Goal: Transaction & Acquisition: Purchase product/service

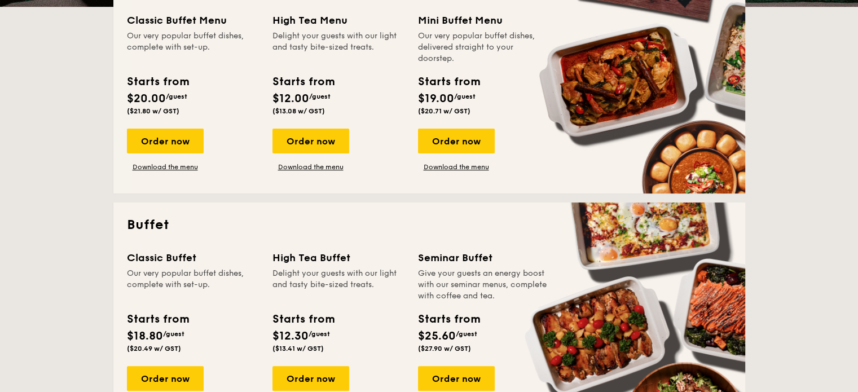
scroll to position [388, 0]
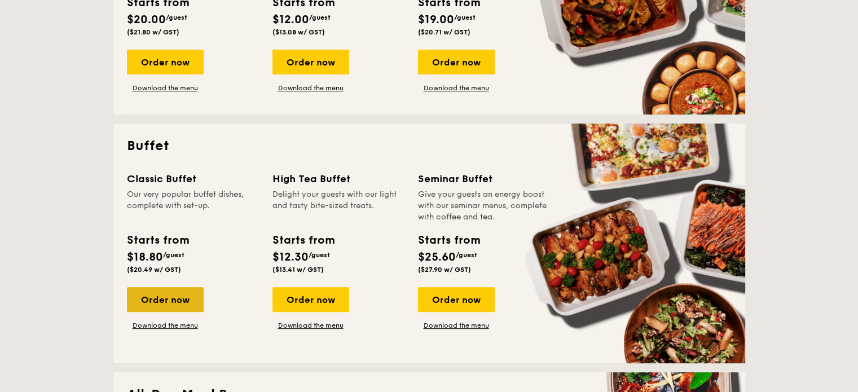
click at [172, 302] on div "Order now" at bounding box center [165, 299] width 77 height 25
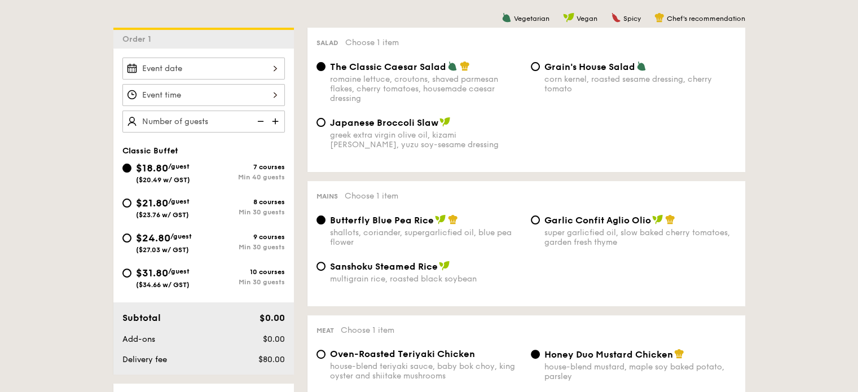
scroll to position [291, 0]
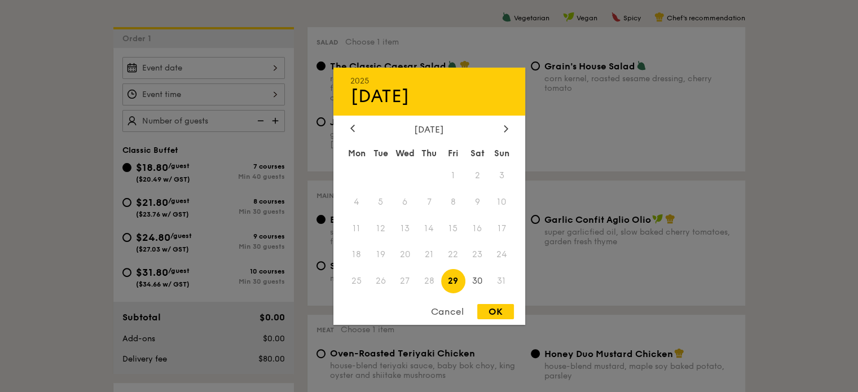
click at [279, 72] on div "2025 Aug [DATE] Tue Wed Thu Fri Sat Sun 1 2 3 4 5 6 7 8 9 10 11 12 13 14 15 16 …" at bounding box center [203, 68] width 163 height 22
click at [506, 128] on icon at bounding box center [506, 128] width 5 height 7
click at [375, 178] on span "2" at bounding box center [381, 175] width 24 height 24
click at [486, 309] on div "OK" at bounding box center [495, 311] width 37 height 15
type input "[DATE]"
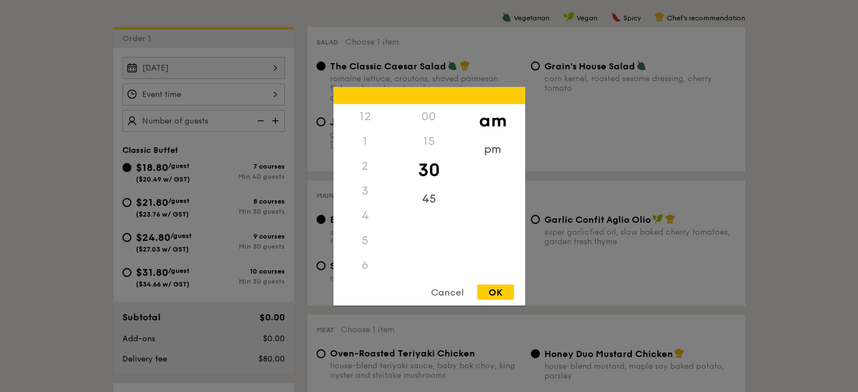
click at [269, 90] on div "12 1 2 3 4 5 6 7 8 9 10 11 00 15 30 45 am pm Cancel OK" at bounding box center [203, 95] width 163 height 22
click at [369, 165] on div "7" at bounding box center [366, 166] width 64 height 25
click at [365, 165] on div "7" at bounding box center [366, 166] width 64 height 25
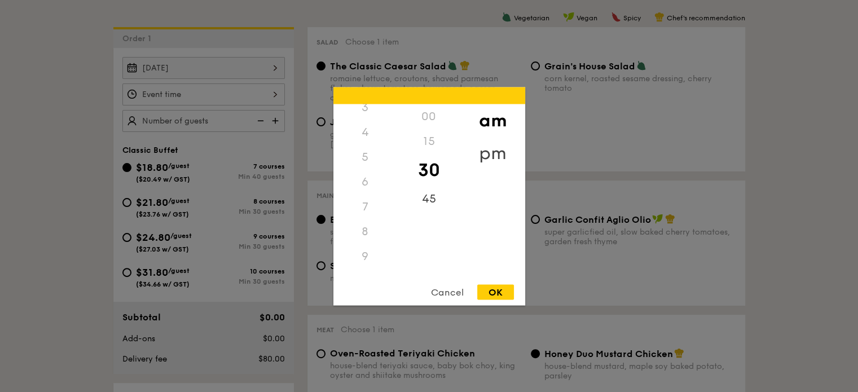
click at [488, 153] on div "pm" at bounding box center [493, 153] width 64 height 33
click at [363, 215] on div "7" at bounding box center [366, 210] width 64 height 33
click at [492, 290] on div "OK" at bounding box center [495, 291] width 37 height 15
type input "7:30PM"
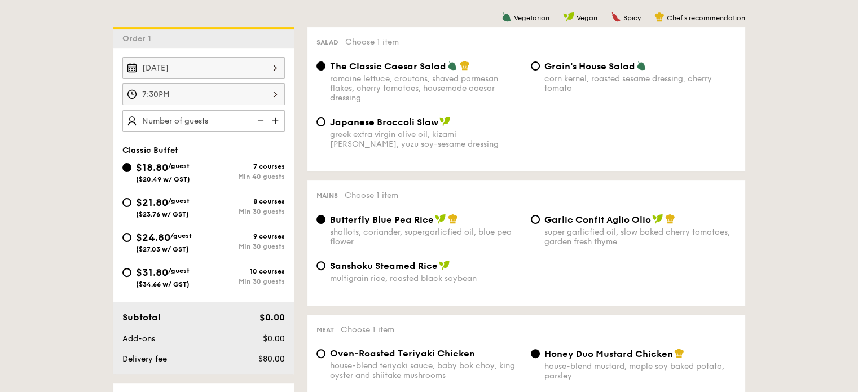
click at [279, 119] on img at bounding box center [276, 120] width 17 height 21
click at [259, 120] on img at bounding box center [259, 120] width 17 height 21
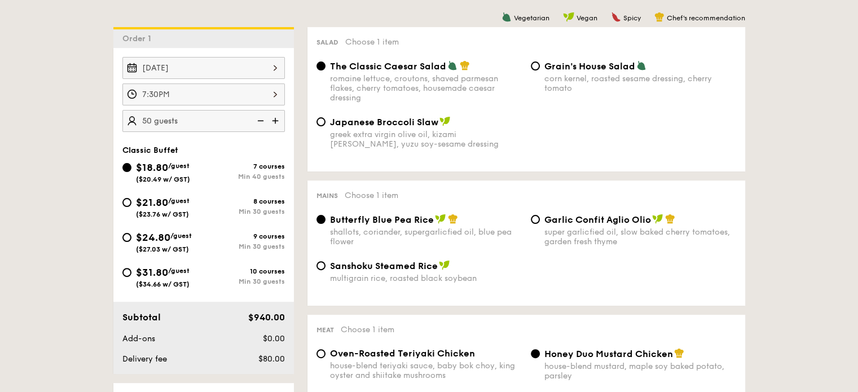
click at [259, 120] on img at bounding box center [259, 120] width 17 height 21
type input "40 guests"
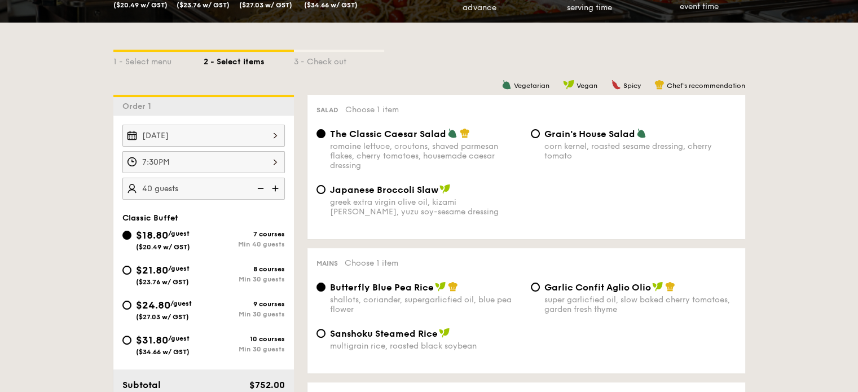
scroll to position [251, 0]
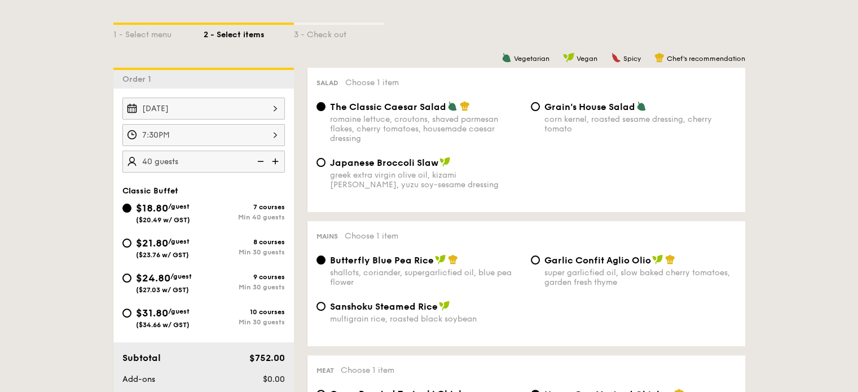
click at [414, 161] on span "Japanese Broccoli Slaw" at bounding box center [384, 162] width 108 height 11
click at [326, 161] on input "Japanese Broccoli Slaw greek extra virgin olive oil, kizami [PERSON_NAME], yuzu…" at bounding box center [321, 162] width 9 height 9
radio input "true"
click at [542, 259] on div "Garlic Confit Aglio Olio super garlicfied oil, slow baked cherry tomatoes, gard…" at bounding box center [634, 271] width 214 height 33
click at [538, 261] on input "Garlic Confit Aglio Olio super garlicfied oil, slow baked cherry tomatoes, gard…" at bounding box center [535, 260] width 9 height 9
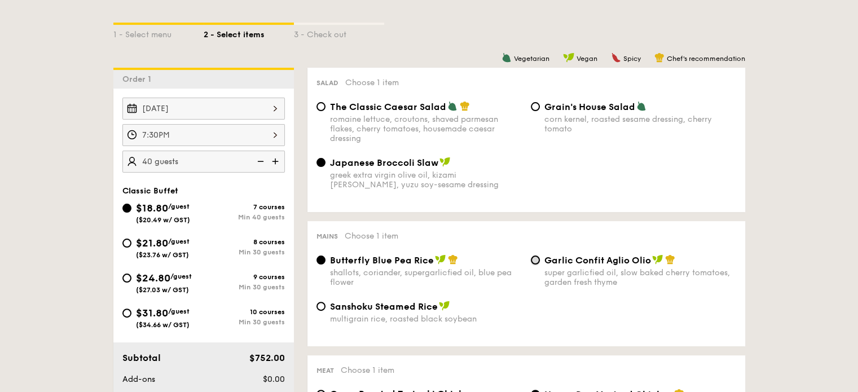
radio input "true"
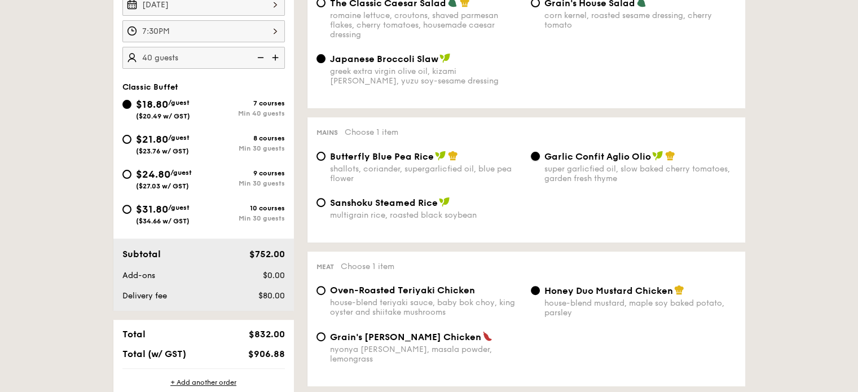
scroll to position [357, 0]
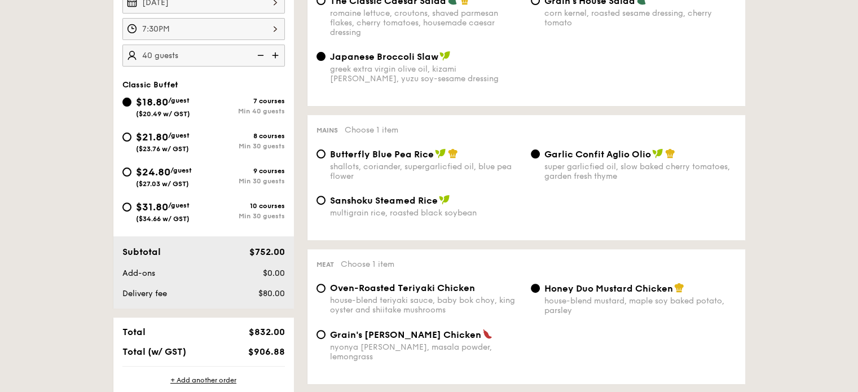
click at [506, 290] on div "Oven-Roasted Teriyaki Chicken" at bounding box center [426, 288] width 192 height 11
click at [326, 290] on input "Oven-Roasted Teriyaki Chicken house-blend teriyaki sauce, baby bok choy, king o…" at bounding box center [321, 288] width 9 height 9
radio input "true"
drag, startPoint x: 786, startPoint y: 240, endPoint x: 510, endPoint y: 365, distance: 302.6
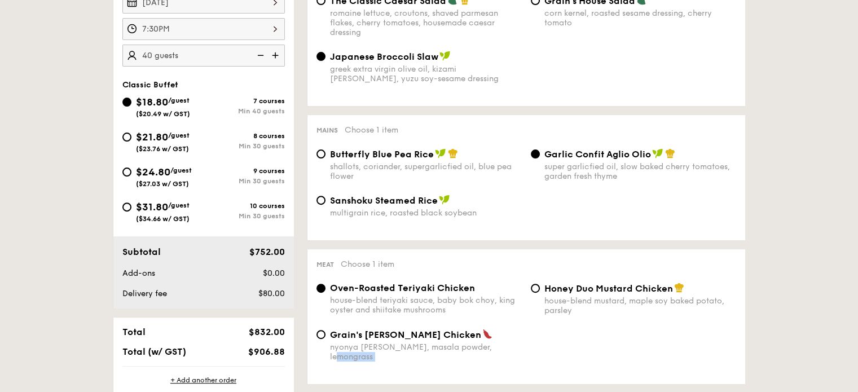
click at [600, 294] on span "Honey Duo Mustard Chicken" at bounding box center [609, 288] width 129 height 11
click at [540, 293] on input "Honey Duo Mustard Chicken house-blend mustard, maple soy baked potato, parsley" at bounding box center [535, 288] width 9 height 9
radio input "true"
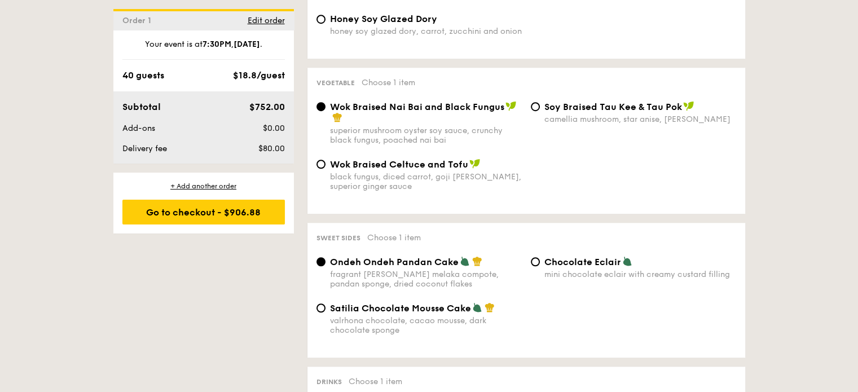
scroll to position [817, 0]
click at [449, 308] on span "Satilia Chocolate Mousse Cake" at bounding box center [400, 307] width 141 height 11
click at [326, 308] on input "Satilia Chocolate Mousse Cake valrhona chocolate, cacao mousse, dark chocolate …" at bounding box center [321, 307] width 9 height 9
radio input "true"
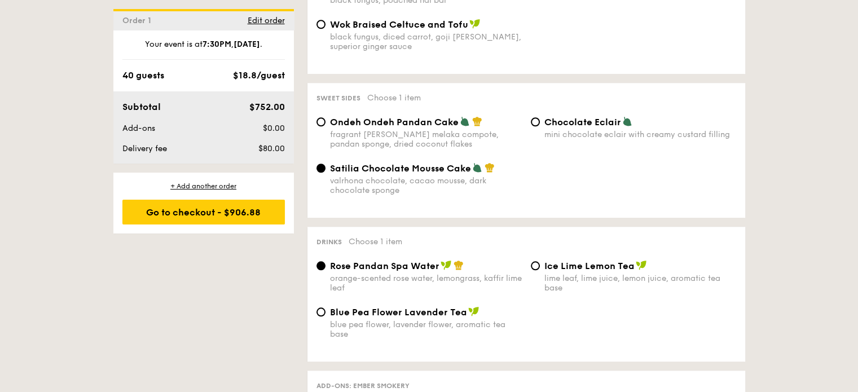
click at [646, 267] on div "Ice Lime Lemon Tea" at bounding box center [641, 265] width 192 height 11
click at [540, 267] on input "Ice Lime Lemon Tea lime leaf, lime juice, lemon juice, aromatic tea base" at bounding box center [535, 265] width 9 height 9
radio input "true"
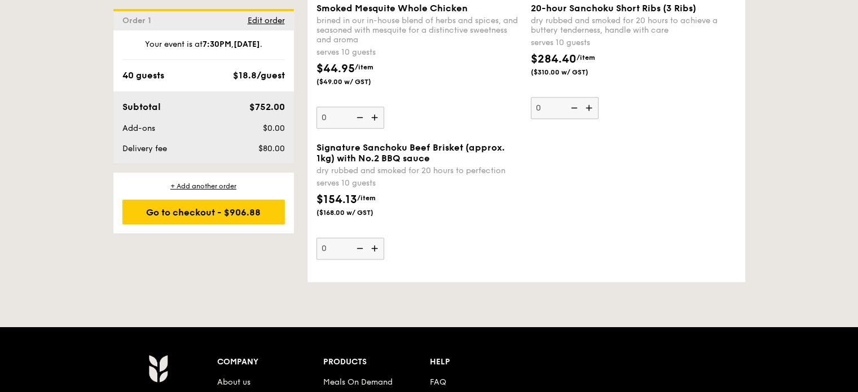
scroll to position [1380, 0]
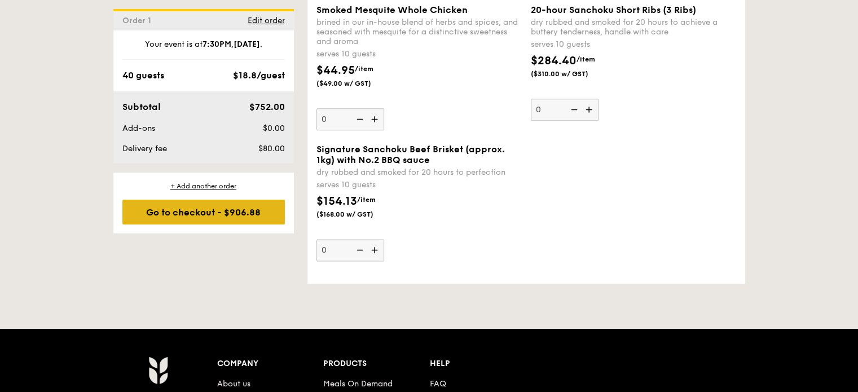
click at [242, 209] on div "Go to checkout - $906.88" at bounding box center [203, 212] width 163 height 25
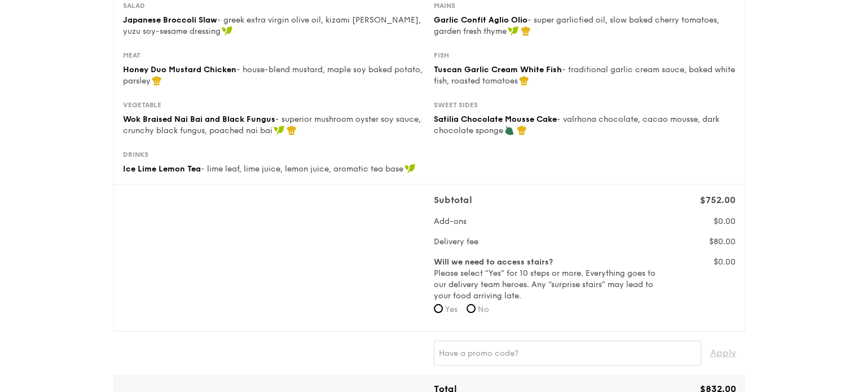
scroll to position [182, 0]
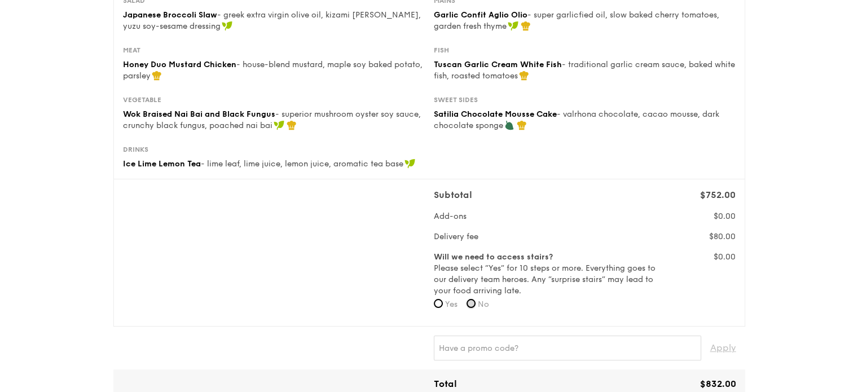
click at [476, 306] on input "No" at bounding box center [471, 303] width 9 height 9
radio input "true"
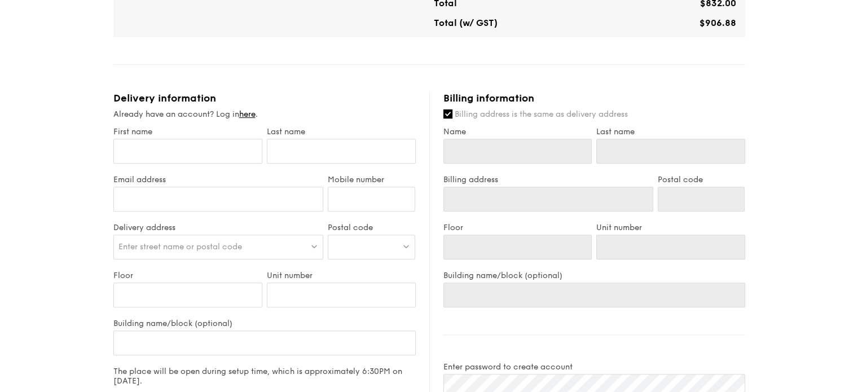
scroll to position [565, 0]
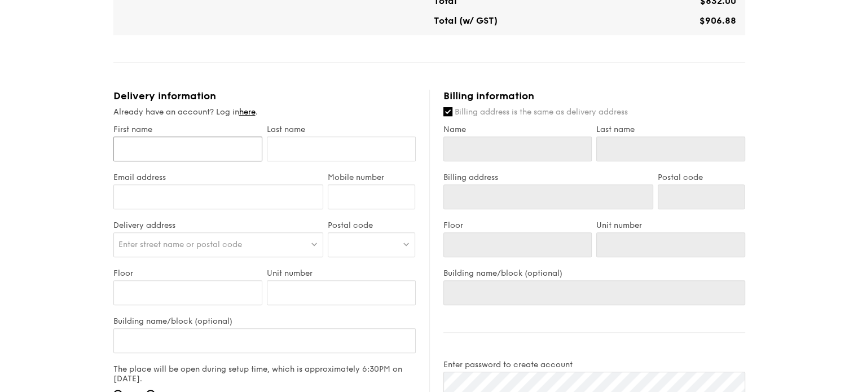
click at [217, 149] on input "First name" at bounding box center [187, 149] width 149 height 25
type input "J"
type input "Jo"
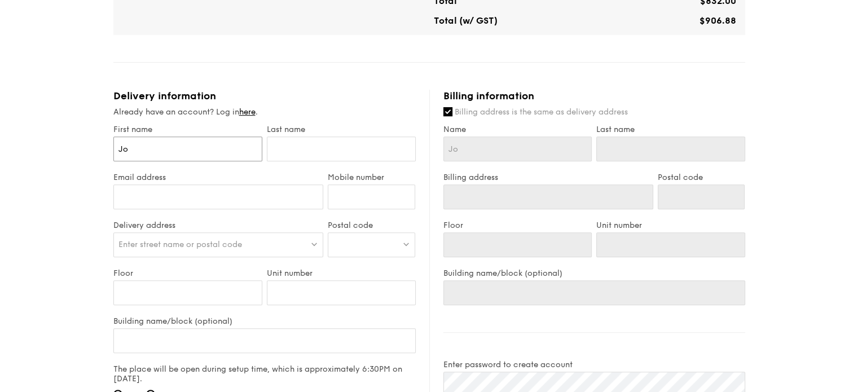
type input "[PERSON_NAME]"
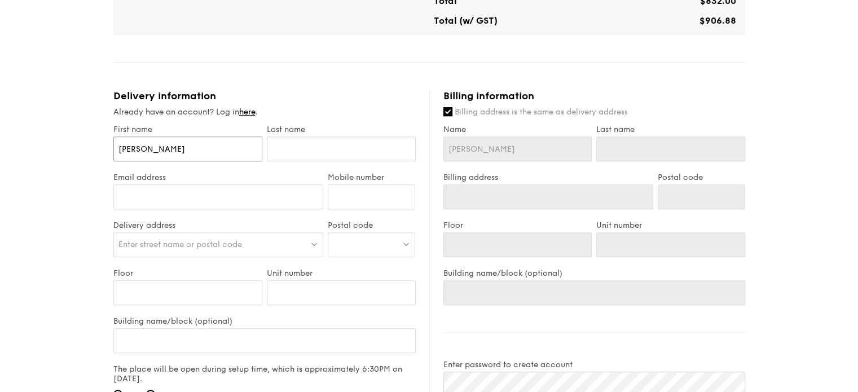
type input "[PERSON_NAME]"
type input "Josephi"
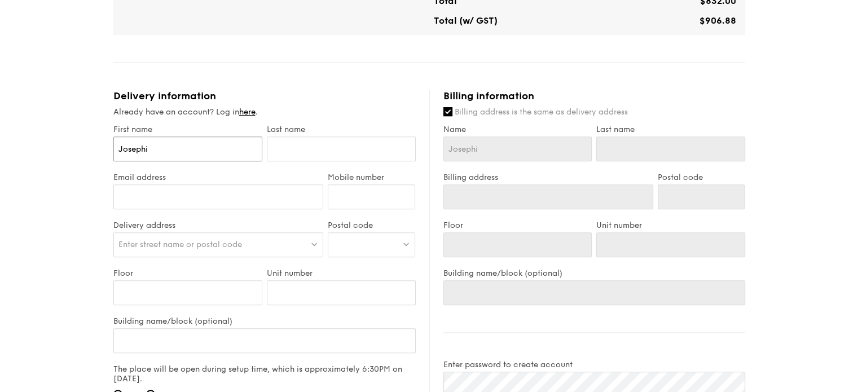
type input "[PERSON_NAME]"
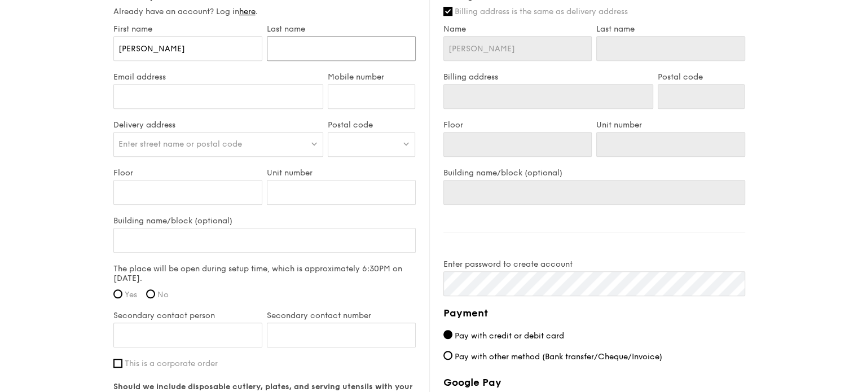
scroll to position [665, 0]
click at [367, 102] on input "Mobile number" at bounding box center [371, 97] width 87 height 25
drag, startPoint x: 212, startPoint y: 130, endPoint x: 206, endPoint y: 142, distance: 12.6
click at [206, 142] on div "Delivery address Enter street name or postal code" at bounding box center [218, 145] width 215 height 48
click at [206, 142] on span "Enter street name or postal code" at bounding box center [181, 145] width 124 height 10
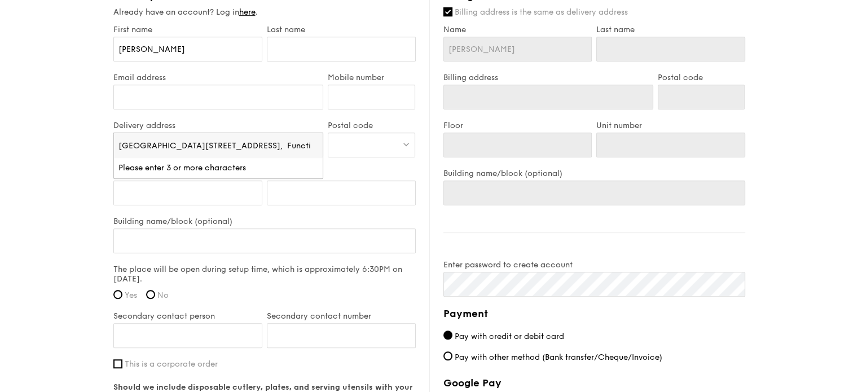
scroll to position [0, 42]
click at [206, 142] on input "[GEOGRAPHIC_DATA][STREET_ADDRESS], Function Room at level 8" at bounding box center [218, 145] width 209 height 25
click at [194, 142] on input "[GEOGRAPHIC_DATA][STREET_ADDRESS]" at bounding box center [218, 145] width 209 height 25
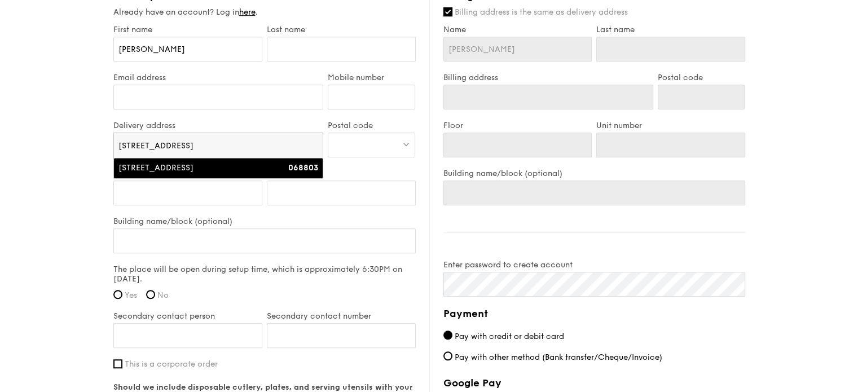
type input "[STREET_ADDRESS]"
click at [192, 161] on li "[STREET_ADDRESS] 068803" at bounding box center [218, 168] width 209 height 20
type input "[STREET_ADDRESS]"
type input "068803"
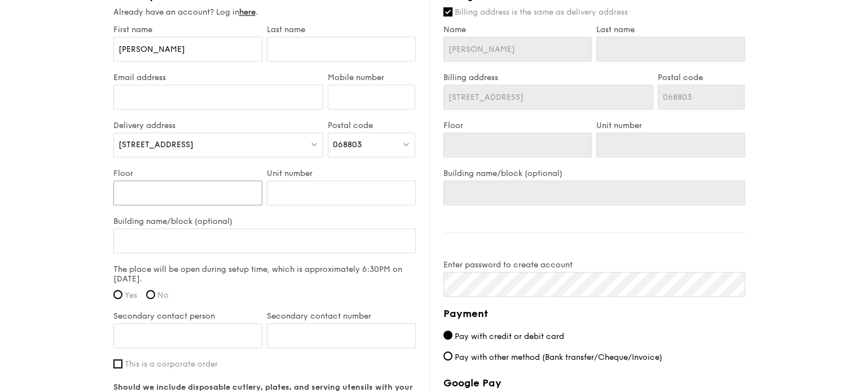
click at [187, 194] on input "Floor" at bounding box center [187, 193] width 149 height 25
paste input "[GEOGRAPHIC_DATA][STREET_ADDRESS], Function Room at level 8"
type input "[GEOGRAPHIC_DATA][STREET_ADDRESS], Function Room at level 8"
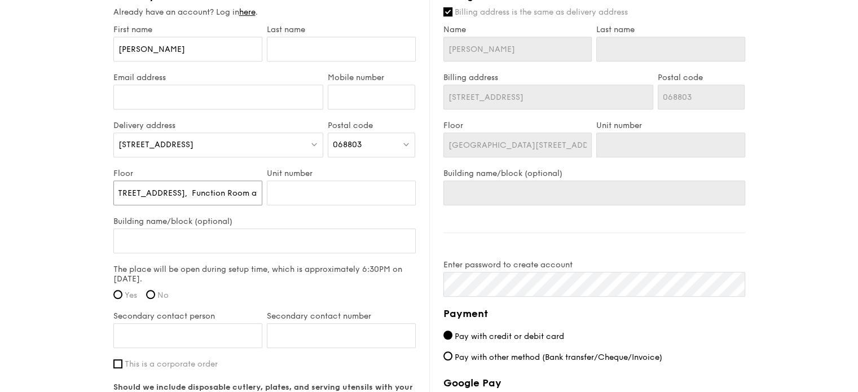
click at [163, 194] on input "[GEOGRAPHIC_DATA][STREET_ADDRESS], Function Room at level 8" at bounding box center [187, 193] width 149 height 25
type input "[GEOGRAPHIC_DATA][STREET_ADDRESS], Function Room at level 8"
type input "Function Room at level 8"
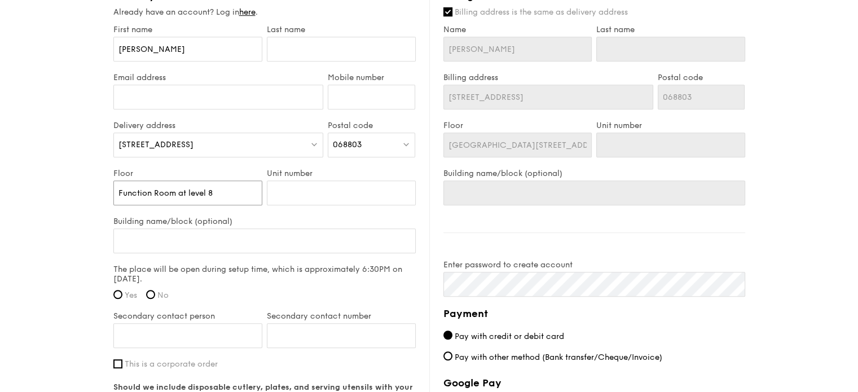
type input "Function Room at level 8"
click at [159, 229] on input "Building name/block (optional)" at bounding box center [264, 241] width 302 height 25
type input "O"
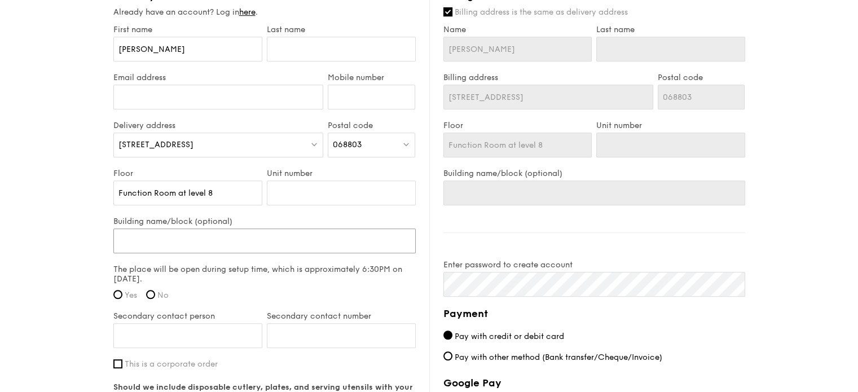
type input "O"
type input "On"
type input "One"
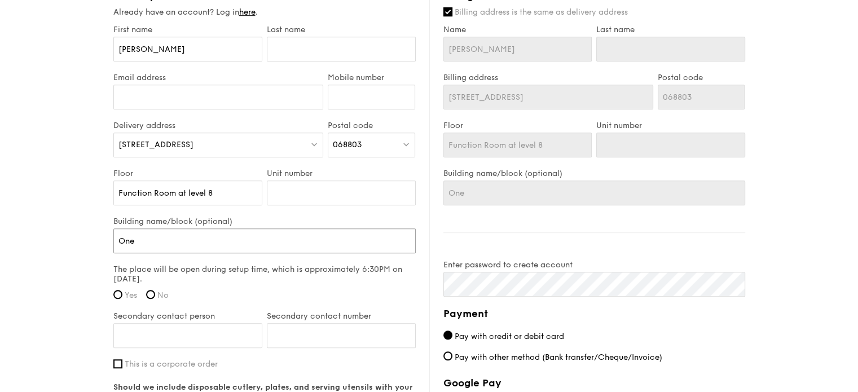
type input "One"
type input "One S"
type input "One Sh"
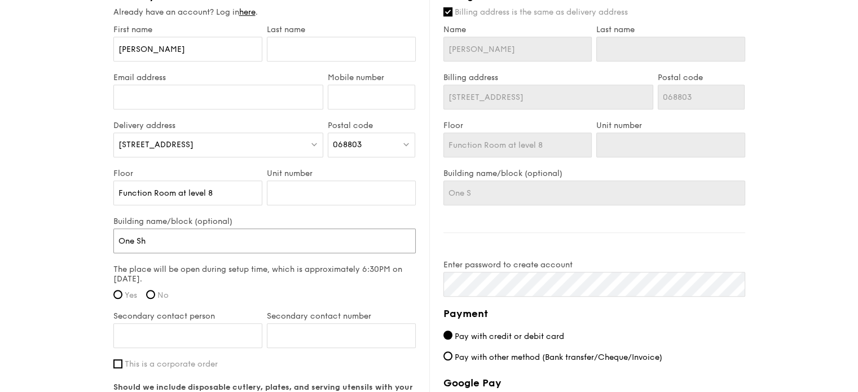
type input "One Sh"
type input "One [PERSON_NAME]"
type input "One Shent"
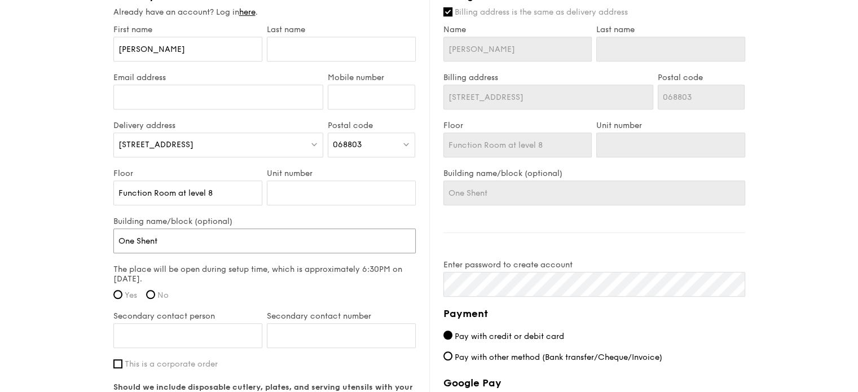
type input "One Shento"
type input "One Shenton"
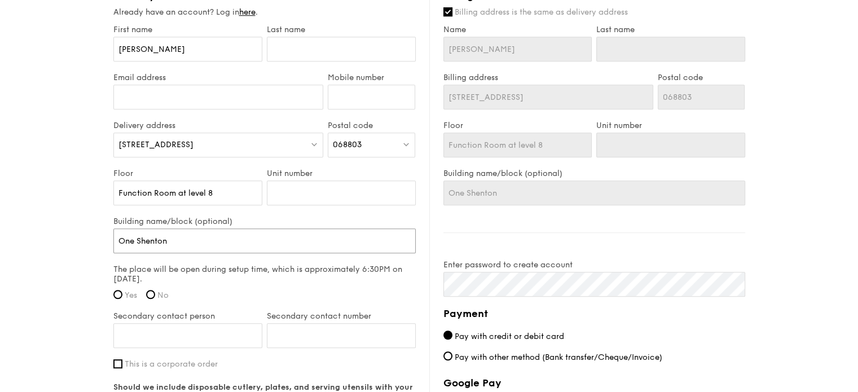
type input "One Shenton"
type input "One Shenton W"
type input "One Shenton Wa"
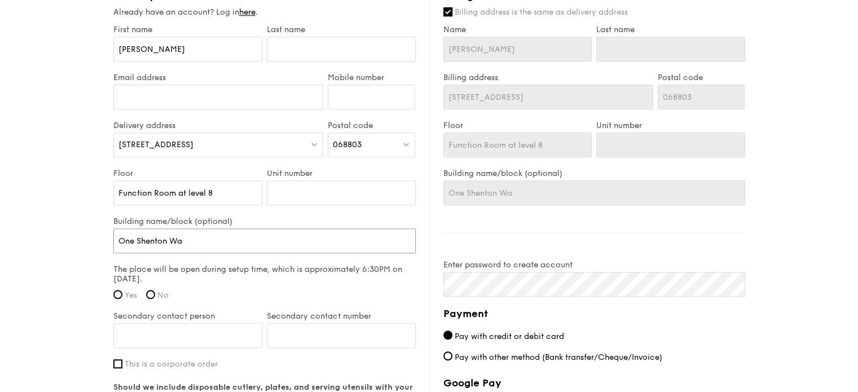
type input "One Shenton Way"
click at [126, 291] on span "Yes" at bounding box center [131, 296] width 12 height 10
click at [122, 291] on input "Yes" at bounding box center [117, 294] width 9 height 9
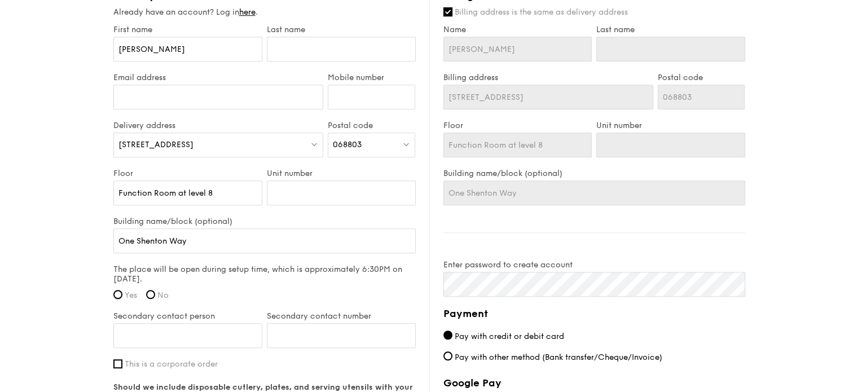
radio input "true"
click at [312, 54] on input "text" at bounding box center [341, 49] width 149 height 25
type input "[PERSON_NAME]"
type input "Chua"
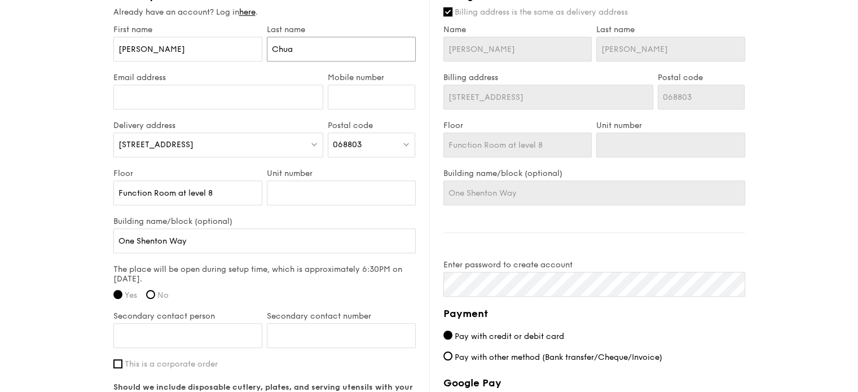
type input "Chua"
click at [365, 94] on input "Mobile number" at bounding box center [371, 97] width 87 height 25
paste input "98171486"
type input "98171486"
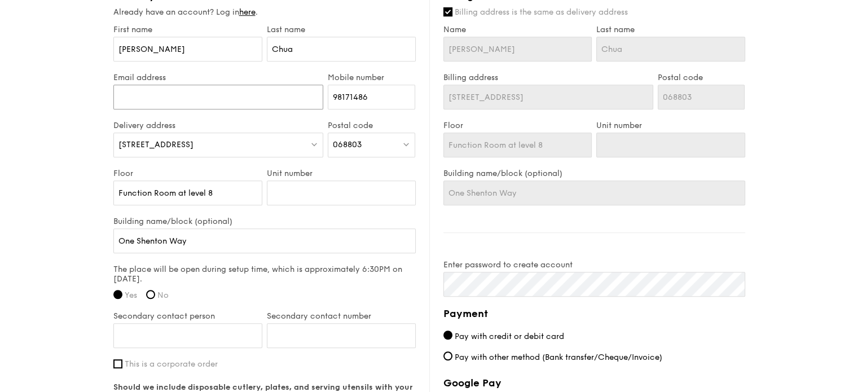
click at [169, 107] on input "Email address" at bounding box center [218, 97] width 211 height 25
type input "[EMAIL_ADDRESS][DOMAIN_NAME]"
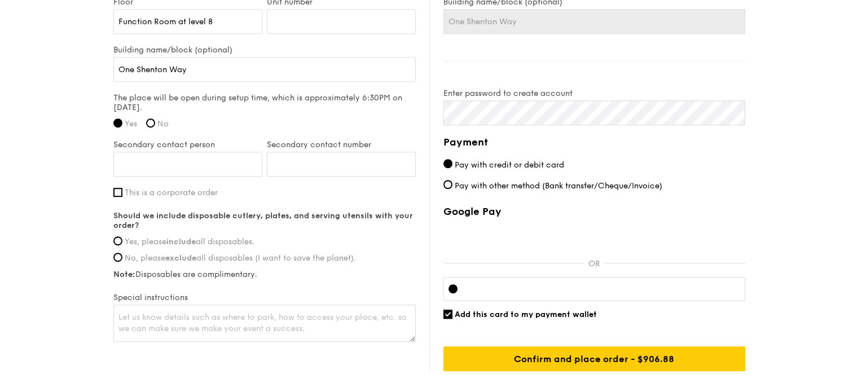
scroll to position [843, 0]
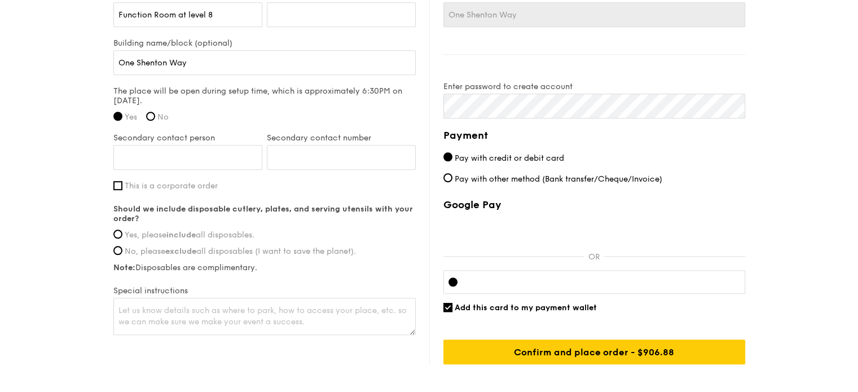
click at [117, 234] on input "Yes, please include all disposables." at bounding box center [117, 234] width 9 height 9
radio input "true"
click at [137, 302] on textarea at bounding box center [264, 316] width 302 height 37
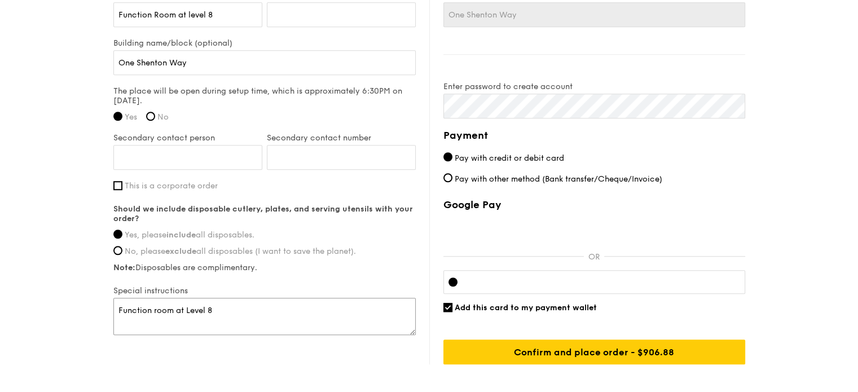
type textarea "Function room at Level 8"
click at [342, 279] on div "First name [PERSON_NAME] Last name [PERSON_NAME] Email address [EMAIL_ADDRESS][…" at bounding box center [264, 91] width 302 height 491
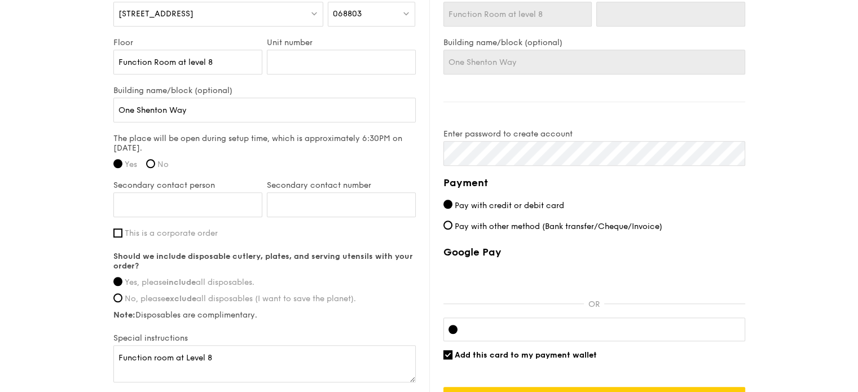
scroll to position [893, 0]
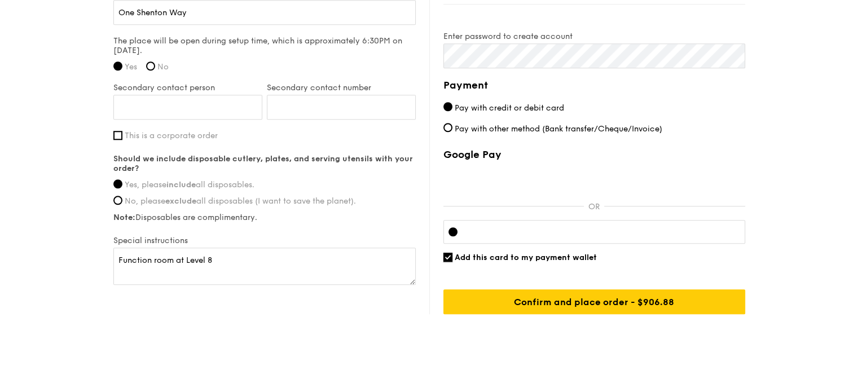
click at [448, 253] on input "Add this card to my payment wallet" at bounding box center [448, 257] width 9 height 9
checkbox input "false"
click at [489, 236] on div at bounding box center [595, 232] width 302 height 24
click at [206, 110] on input "Secondary contact person" at bounding box center [187, 107] width 149 height 25
type input "[PERSON_NAME]"
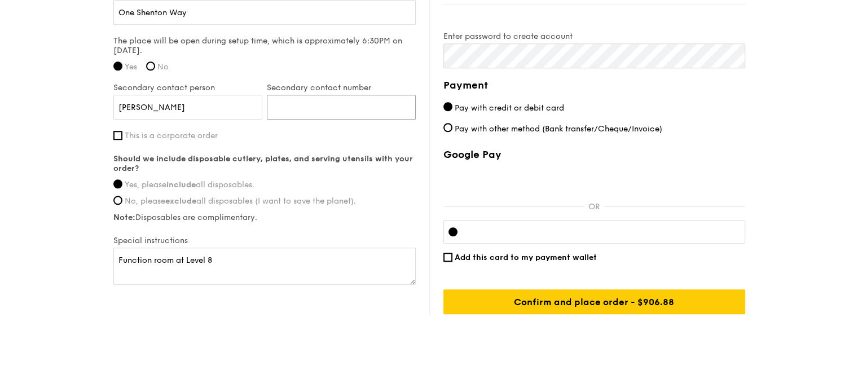
click at [293, 104] on input "Secondary contact number" at bounding box center [341, 107] width 149 height 25
paste input "81802435"
type input "81802435"
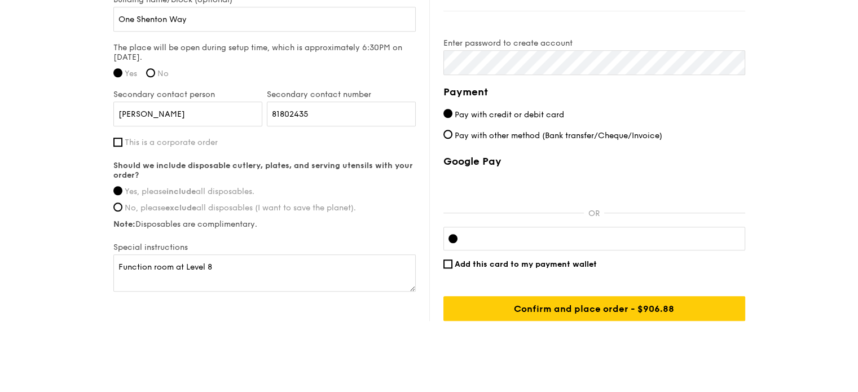
scroll to position [903, 0]
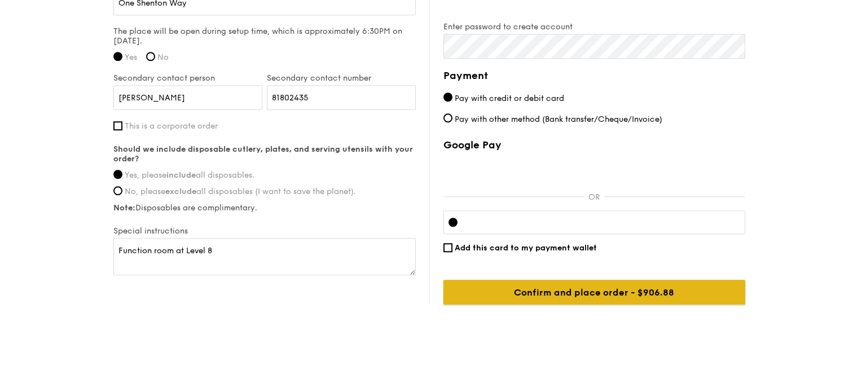
click at [654, 280] on input "Confirm and place order - $906.88" at bounding box center [595, 292] width 302 height 25
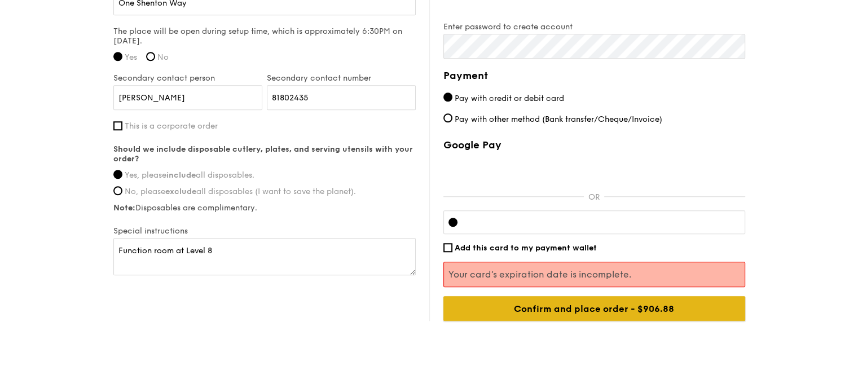
click at [682, 313] on input "Confirm and place order - $906.88" at bounding box center [595, 308] width 302 height 25
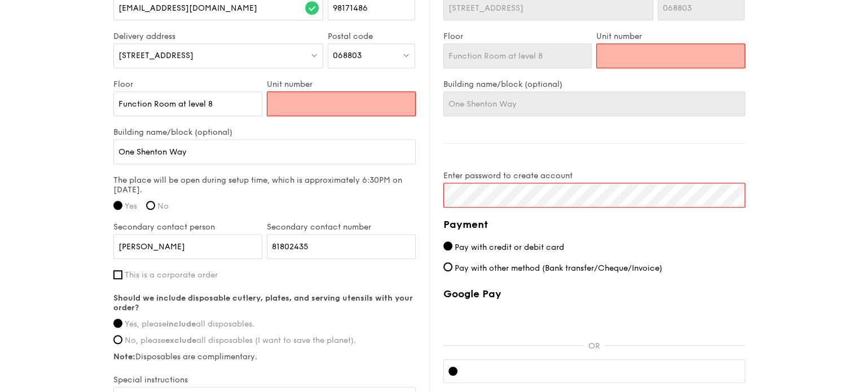
scroll to position [571, 0]
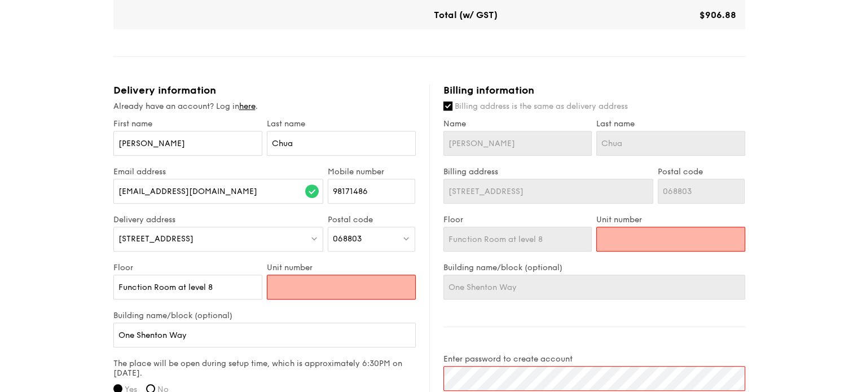
type input "N"
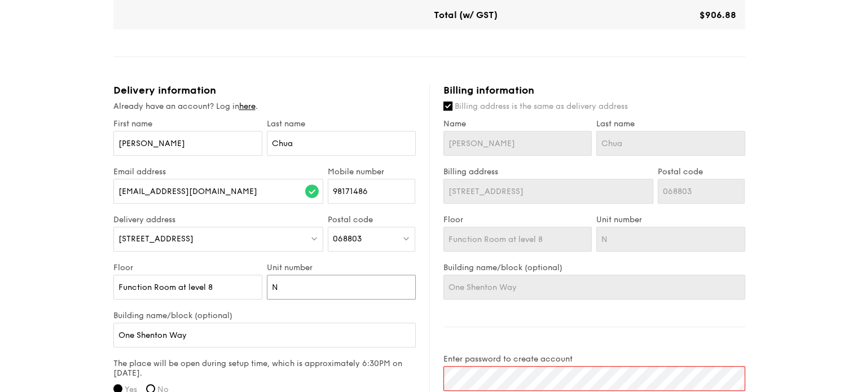
type input "NA"
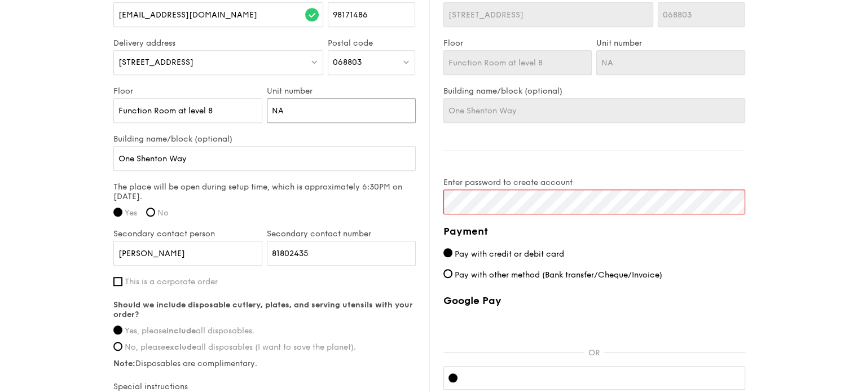
scroll to position [903, 0]
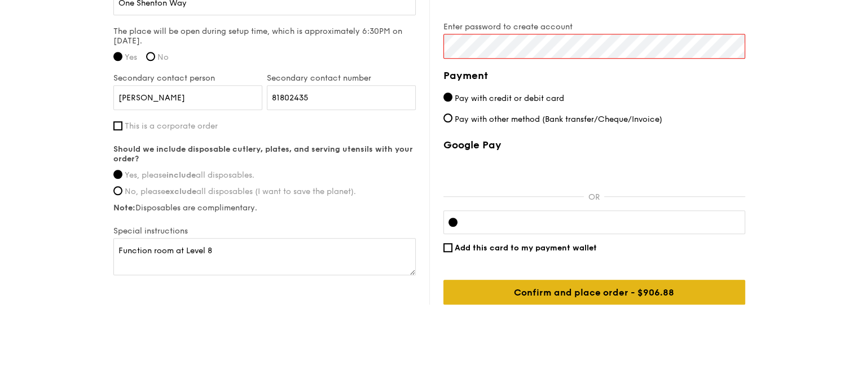
type input "NA"
click at [558, 299] on input "Confirm and place order - $906.88" at bounding box center [595, 292] width 302 height 25
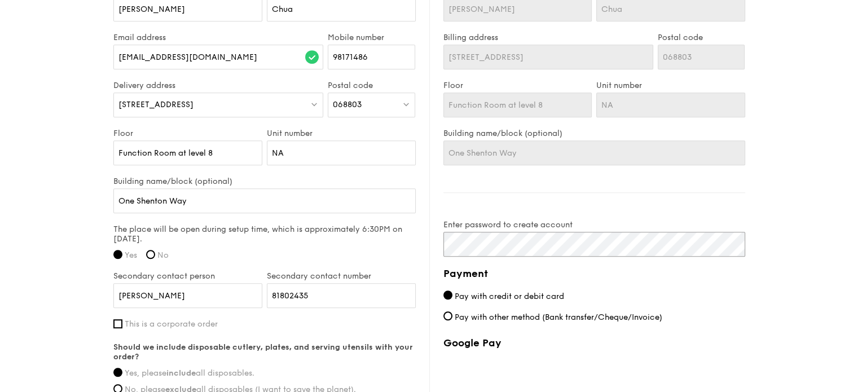
scroll to position [704, 0]
click at [278, 61] on input "[EMAIL_ADDRESS][DOMAIN_NAME]" at bounding box center [218, 57] width 211 height 25
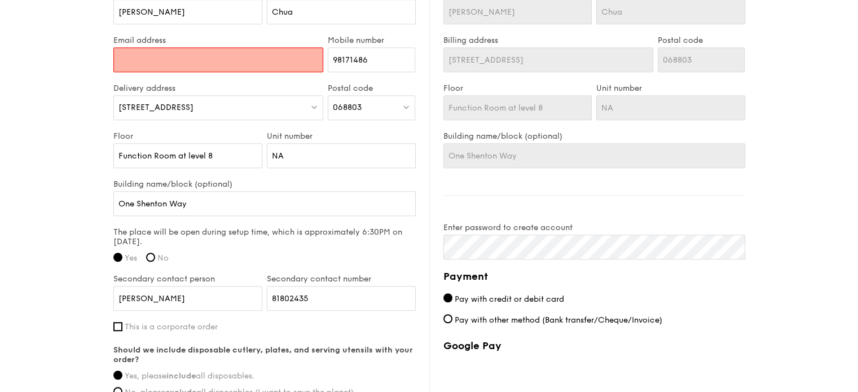
scroll to position [700, 0]
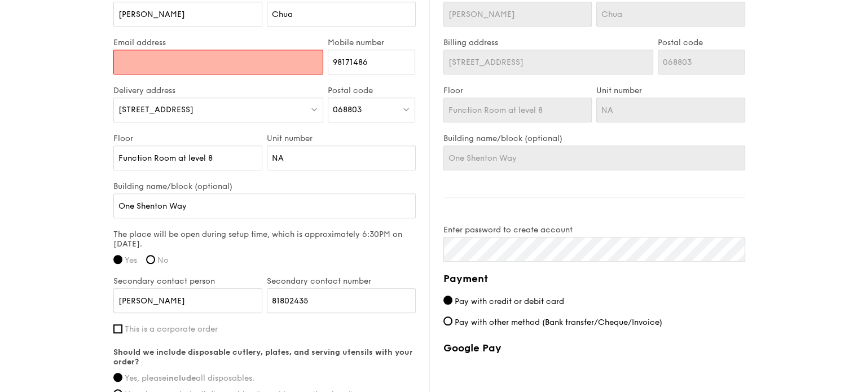
paste input "[EMAIL_ADDRESS][DOMAIN_NAME]"
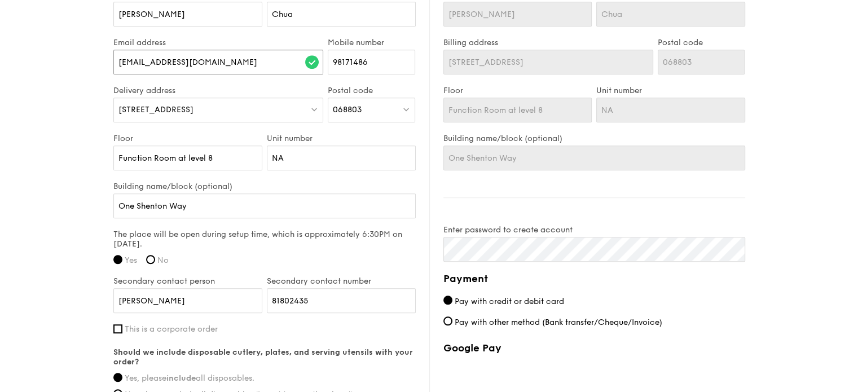
type input "[EMAIL_ADDRESS][DOMAIN_NAME]"
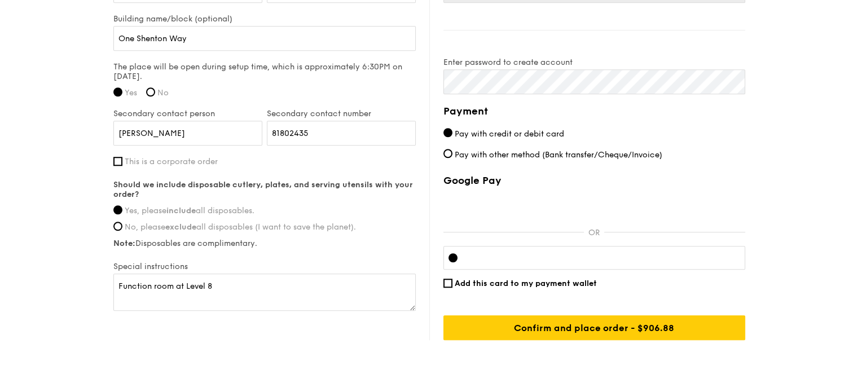
scroll to position [869, 0]
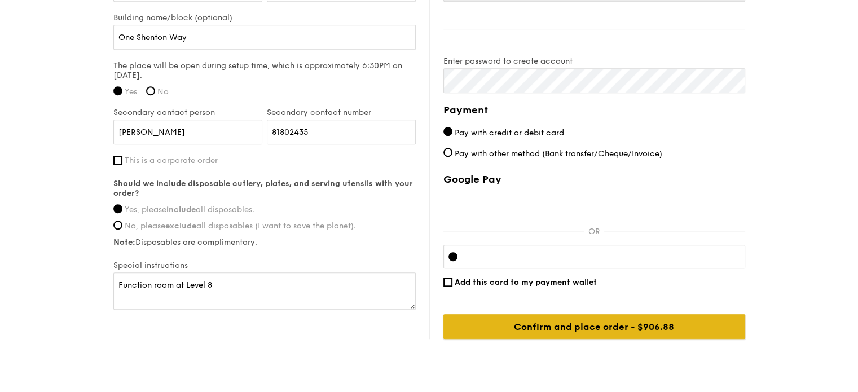
click at [555, 313] on input "Confirm and place order - $906.88" at bounding box center [595, 326] width 302 height 25
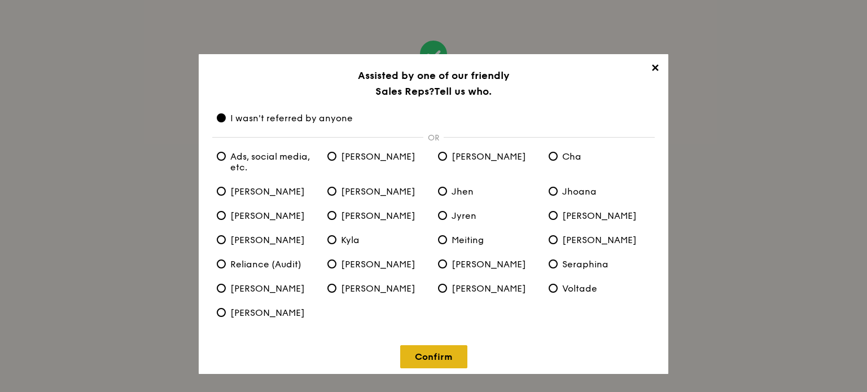
click at [433, 313] on link "Confirm" at bounding box center [433, 356] width 67 height 23
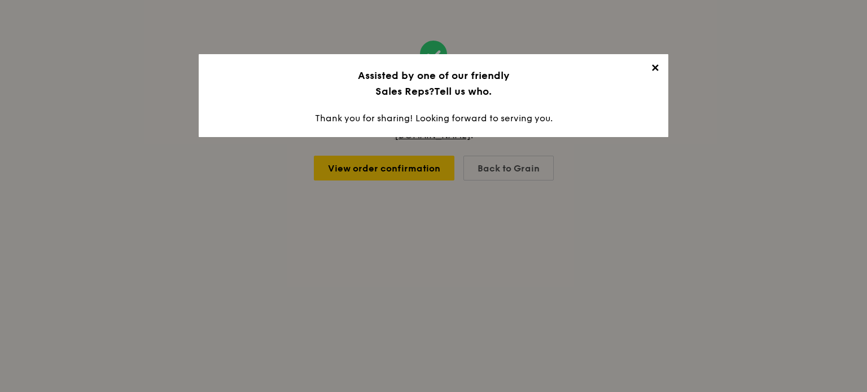
click at [659, 73] on span "✕" at bounding box center [655, 70] width 16 height 16
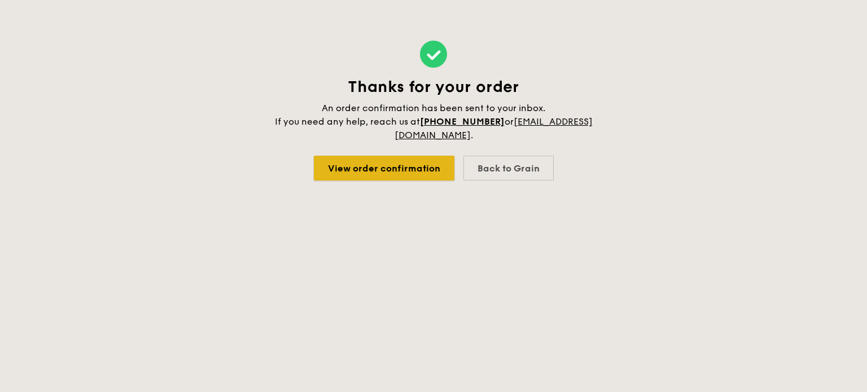
click at [408, 168] on link "View order confirmation" at bounding box center [384, 168] width 141 height 25
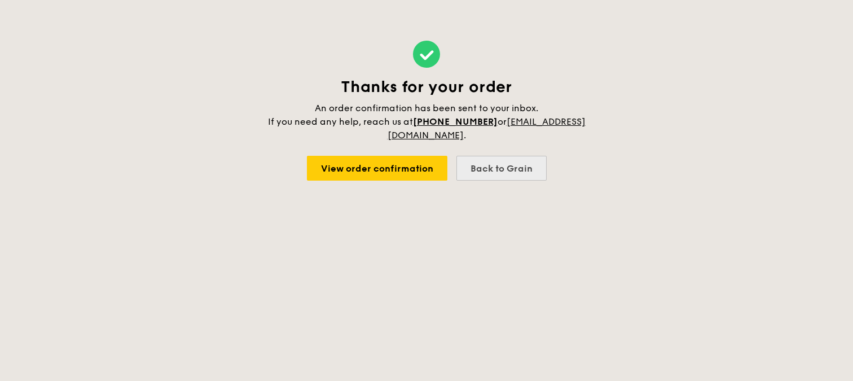
click at [520, 170] on div "Back to Grain" at bounding box center [502, 168] width 90 height 25
